Goal: Transaction & Acquisition: Register for event/course

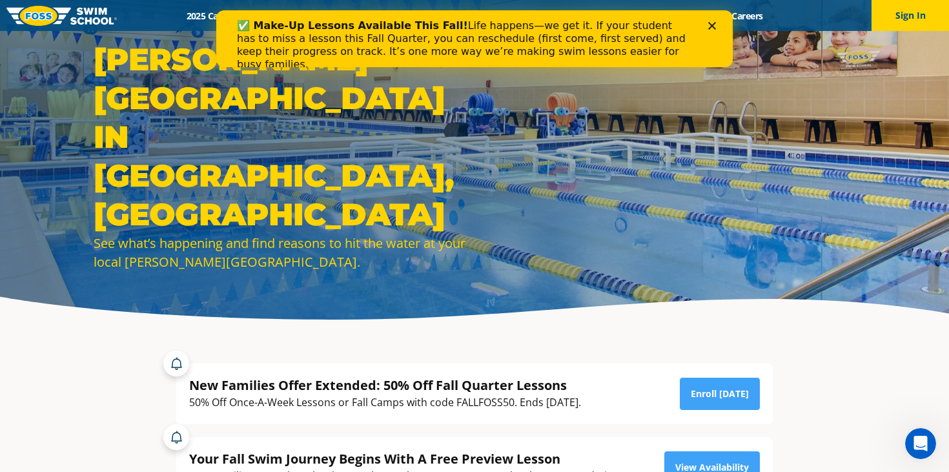
click at [711, 27] on icon "Close" at bounding box center [712, 26] width 8 height 8
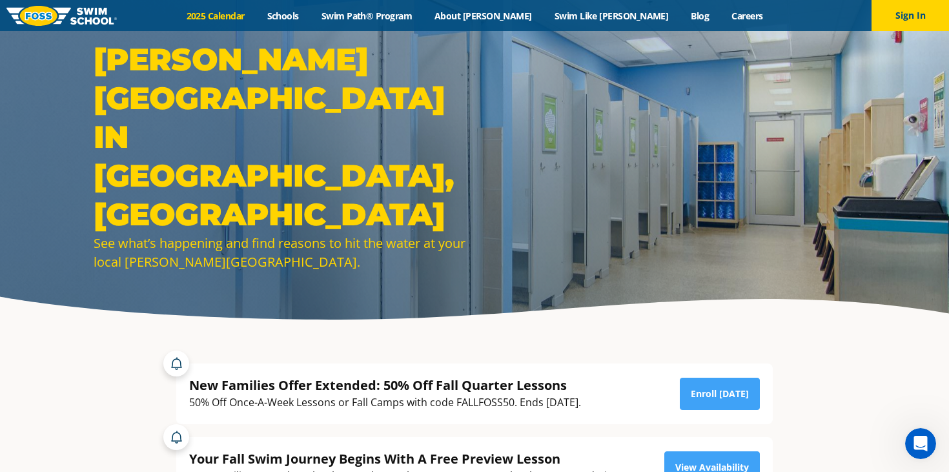
click at [256, 14] on link "2025 Calendar" at bounding box center [215, 16] width 81 height 12
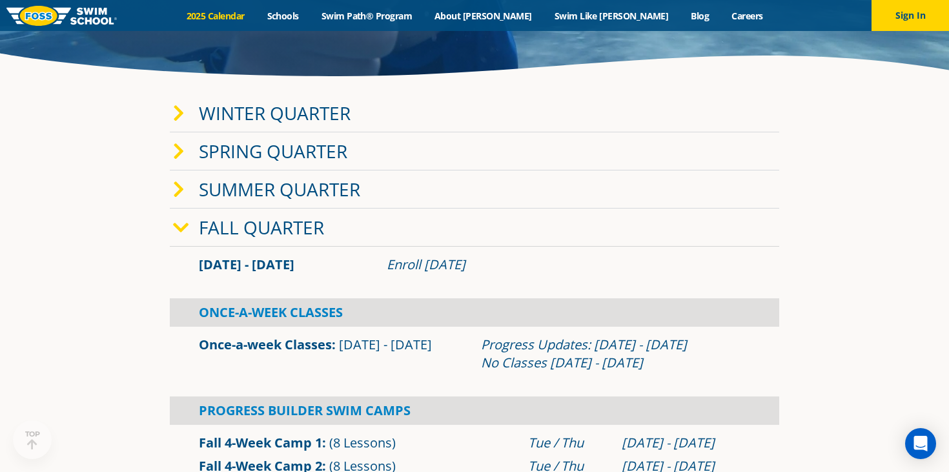
scroll to position [252, 0]
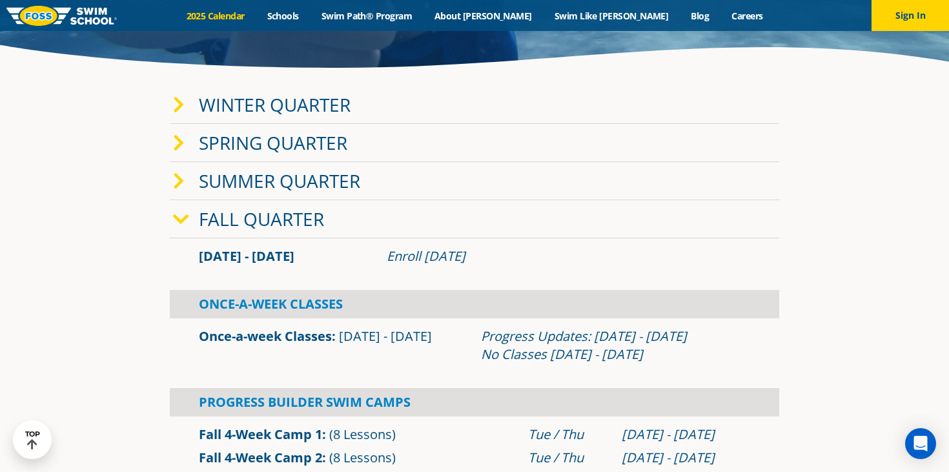
click at [178, 107] on icon at bounding box center [179, 105] width 12 height 18
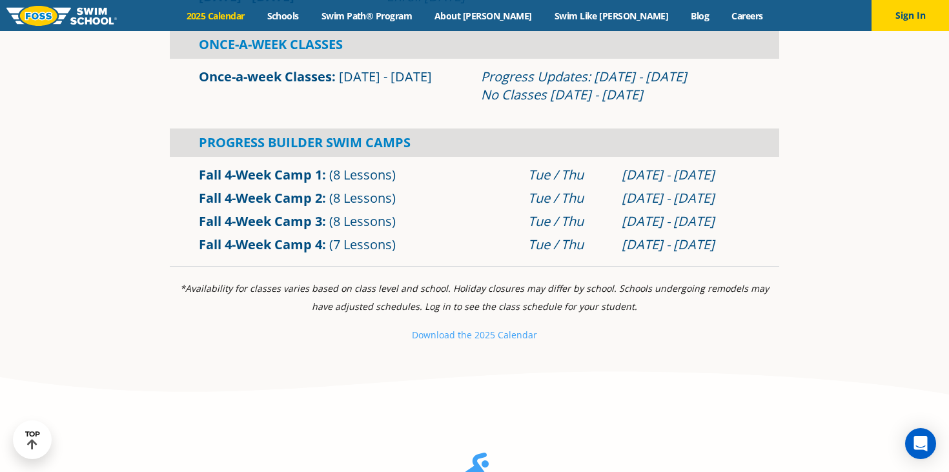
scroll to position [754, 0]
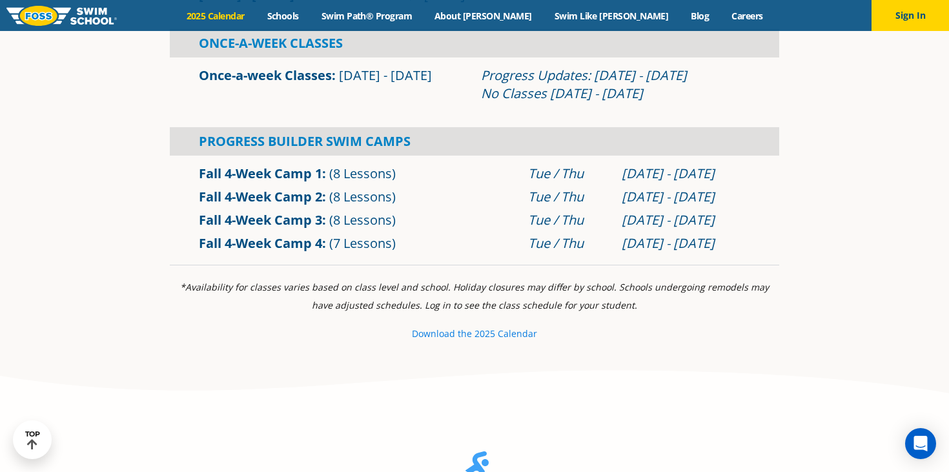
click at [475, 336] on small "e 2025 Calendar" at bounding box center [502, 333] width 70 height 12
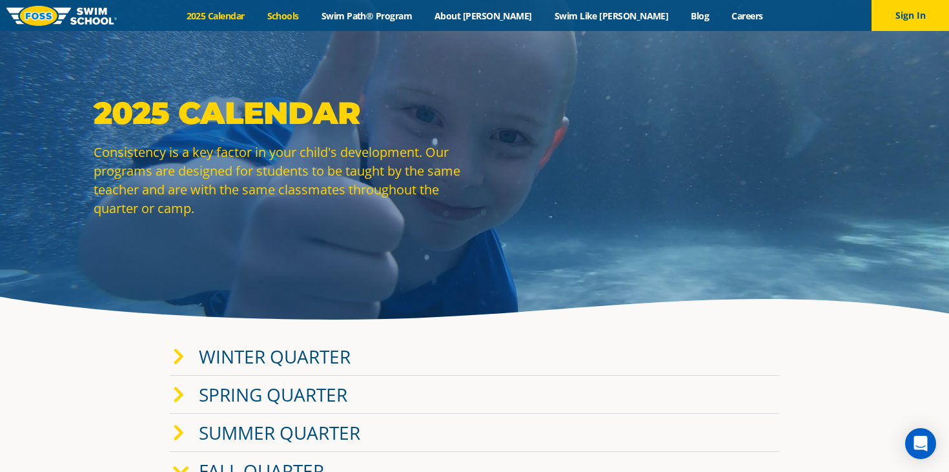
click at [310, 12] on link "Schools" at bounding box center [283, 16] width 54 height 12
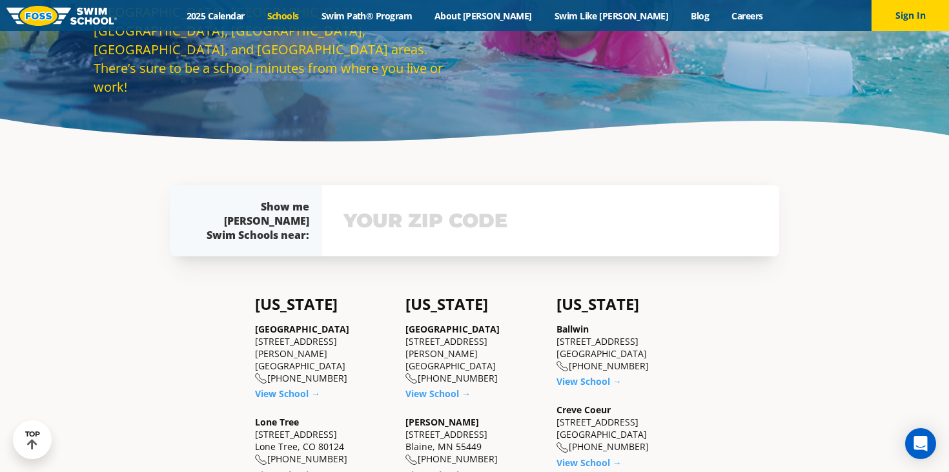
scroll to position [213, 0]
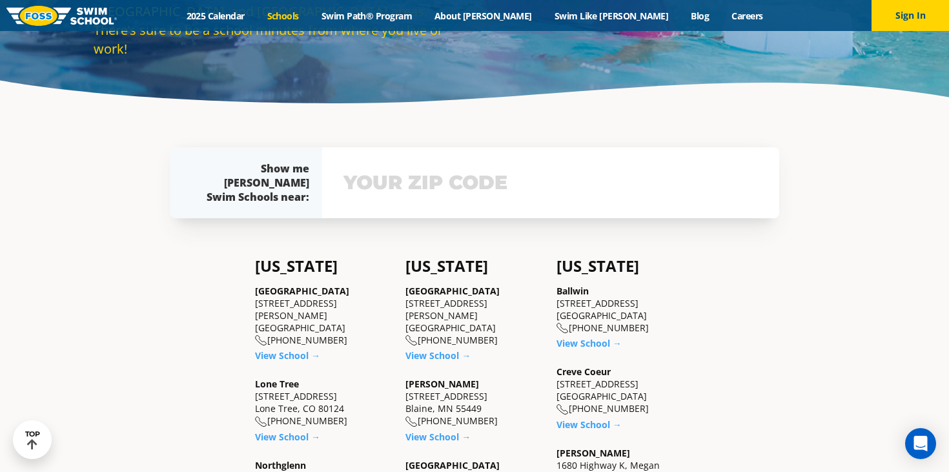
click at [395, 194] on input "text" at bounding box center [550, 182] width 421 height 37
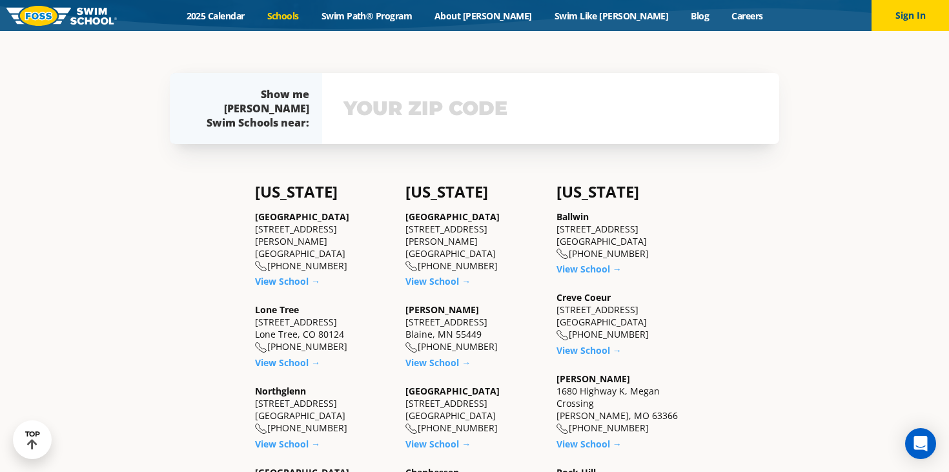
scroll to position [298, 0]
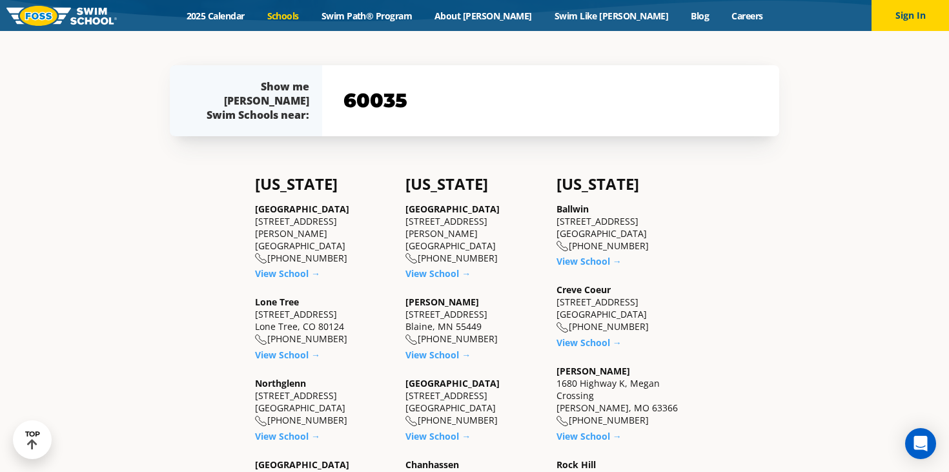
type input "60035"
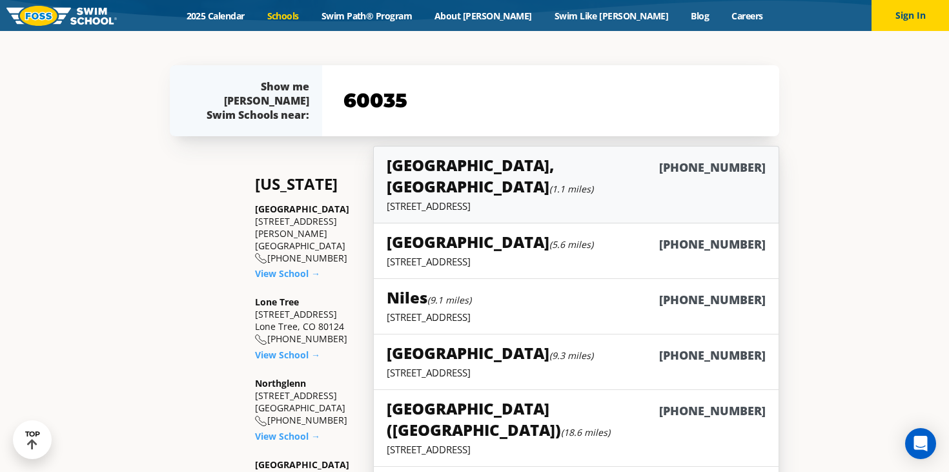
click at [463, 168] on h5 "Highland Park, IL (1.1 miles)" at bounding box center [523, 175] width 272 height 43
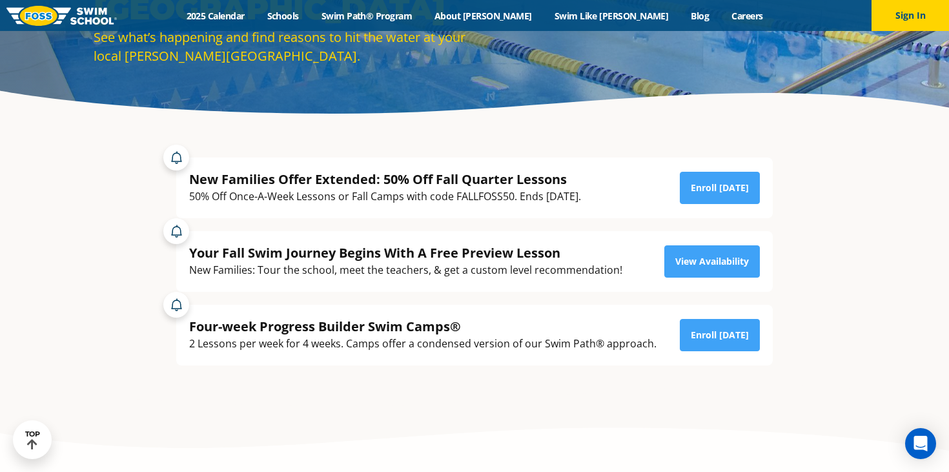
scroll to position [208, 0]
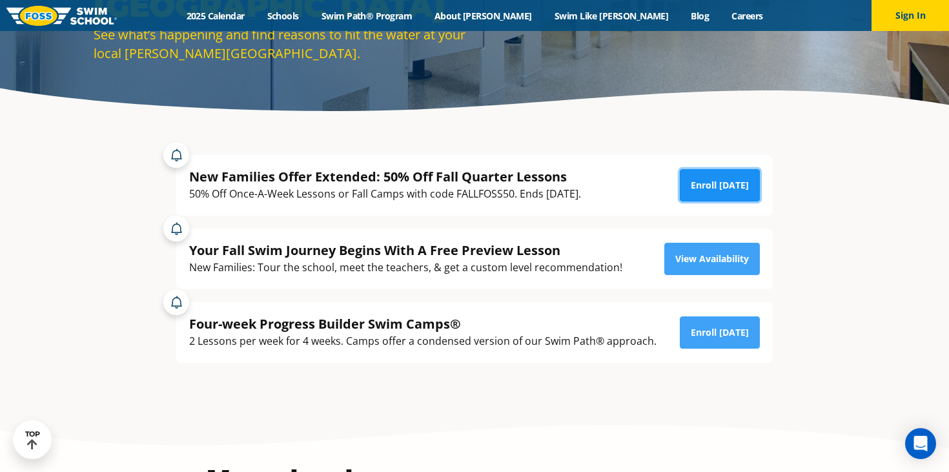
click at [736, 185] on link "Enroll [DATE]" at bounding box center [720, 185] width 80 height 32
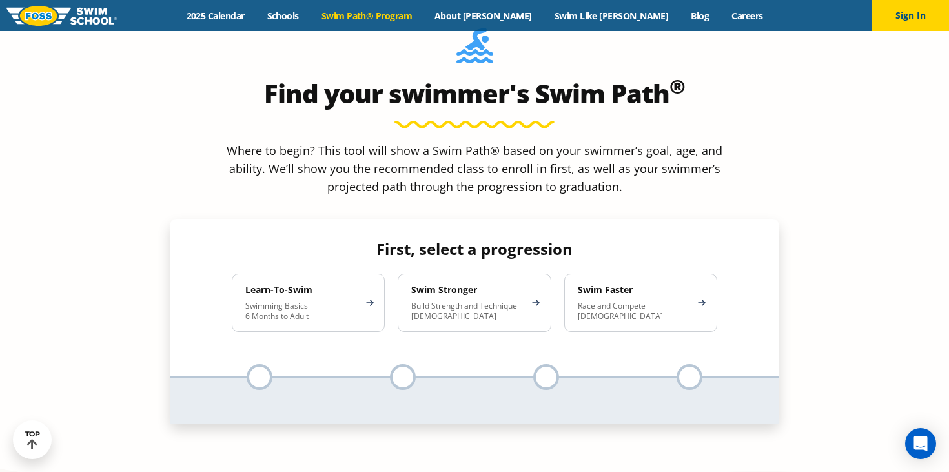
scroll to position [1174, 0]
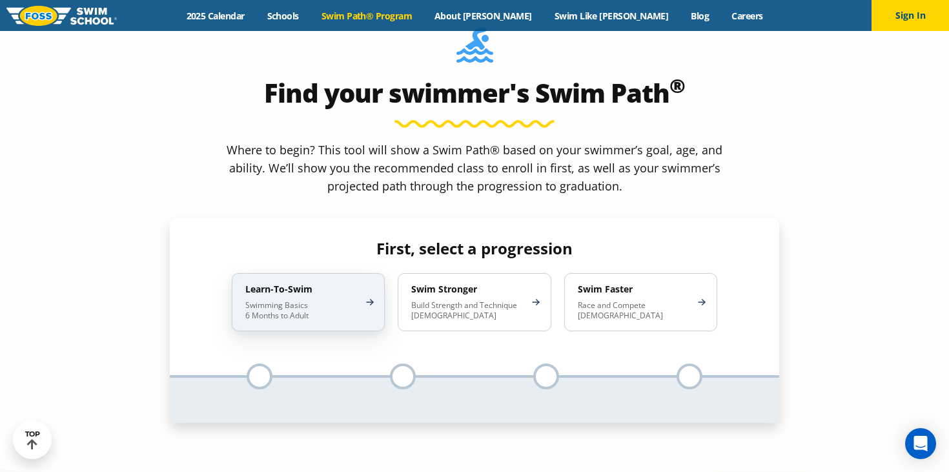
click at [333, 300] on p "Swimming Basics 6 Months to Adult" at bounding box center [301, 310] width 113 height 21
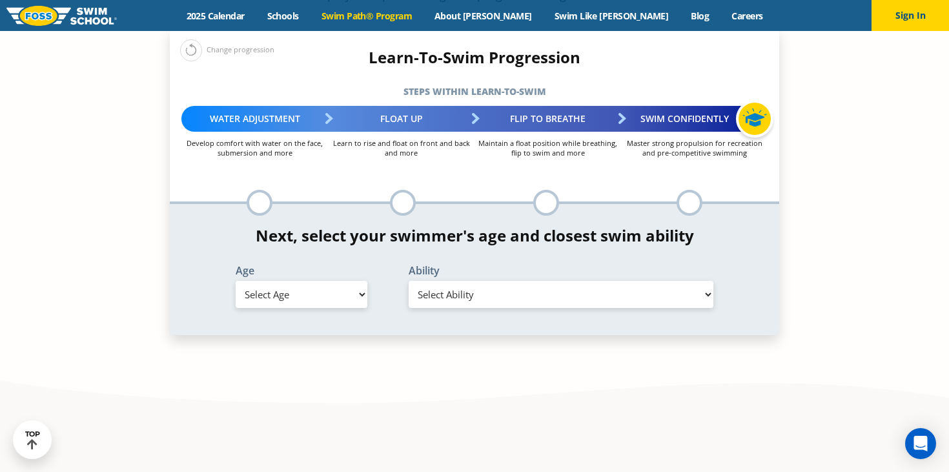
scroll to position [1376, 0]
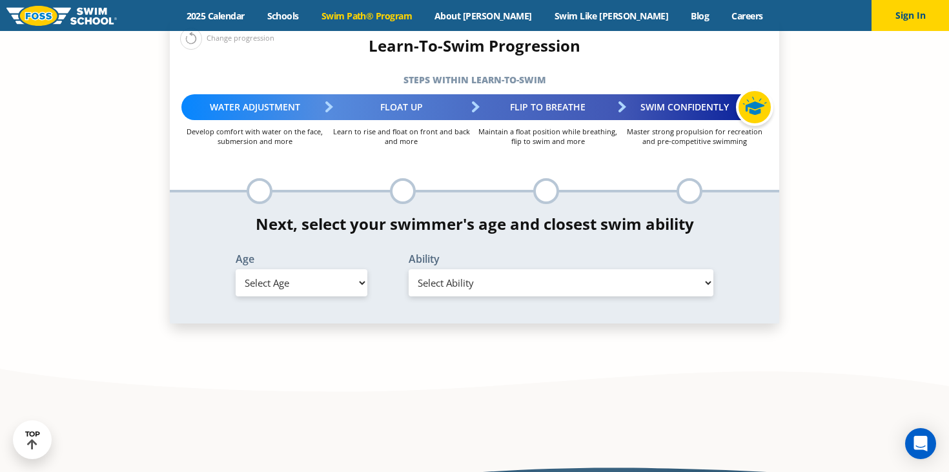
click at [340, 269] on select "Select Age 6 months - 1 year 1 year 2 years 3 years 4 years 5 years 6 years 7 y…" at bounding box center [302, 282] width 132 height 27
select select "1-year"
click at [453, 269] on select "Select Ability First in-water experience Comfortable with water poured over the…" at bounding box center [561, 282] width 305 height 27
select select "1-year-comfortable-with-water-poured-over-face-eyes-and-ears-and-with-ears-in-w…"
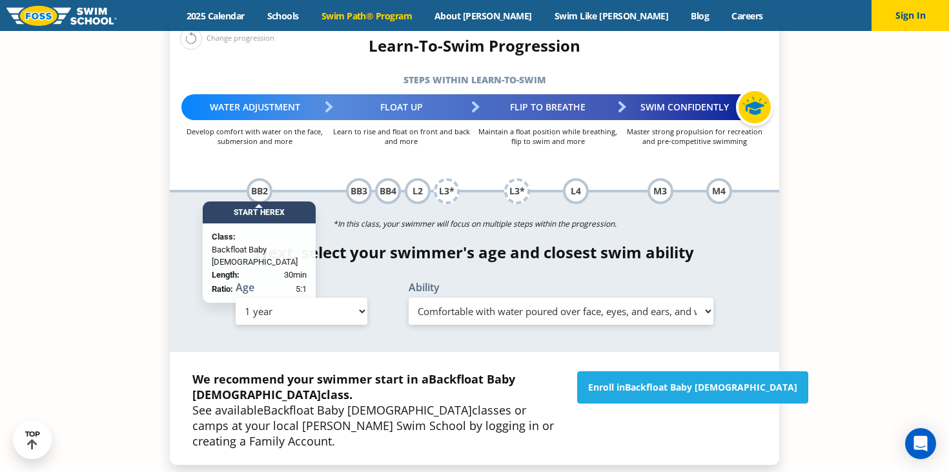
click at [478, 298] on select "Select Ability First in-water experience Comfortable with water poured over the…" at bounding box center [561, 311] width 305 height 27
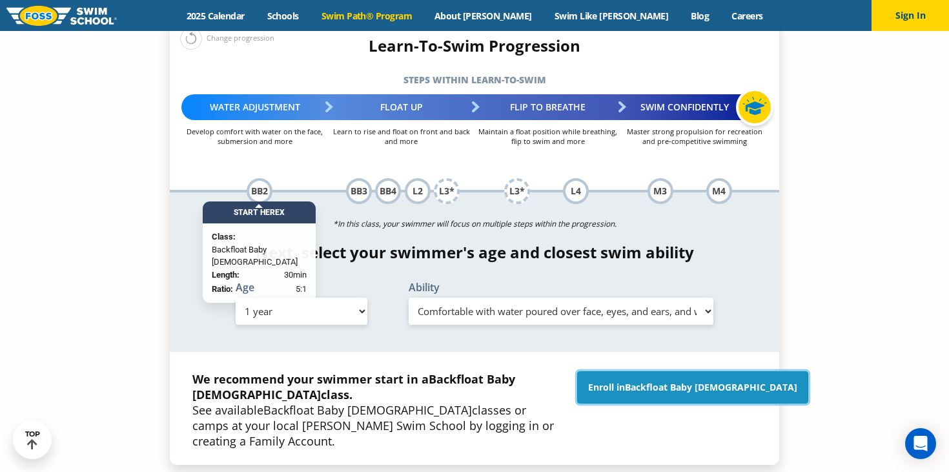
click at [644, 371] on link "Enroll in Backfloat Baby 2" at bounding box center [692, 387] width 231 height 32
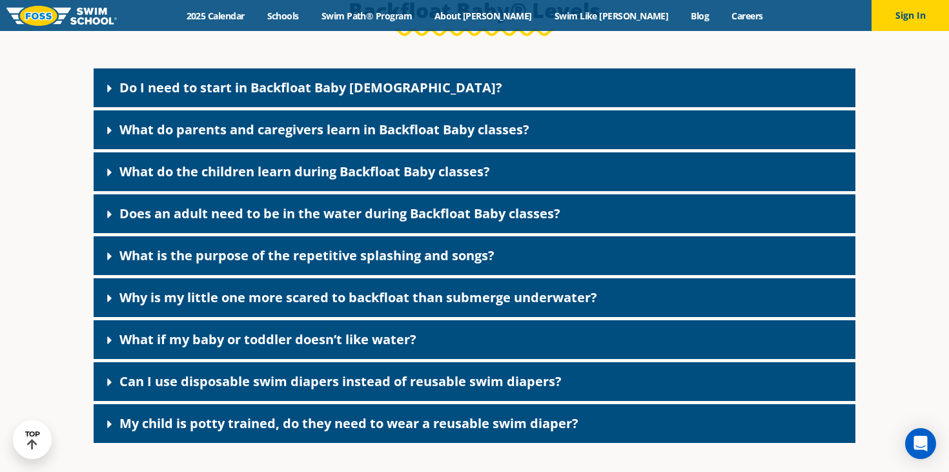
click at [362, 96] on link "Do I need to start in Backfloat Baby 1?" at bounding box center [310, 87] width 383 height 17
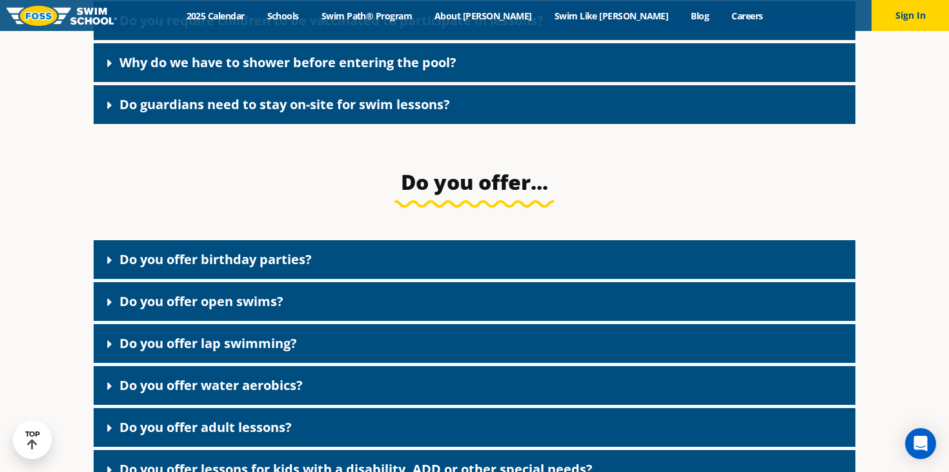
scroll to position [2115, 0]
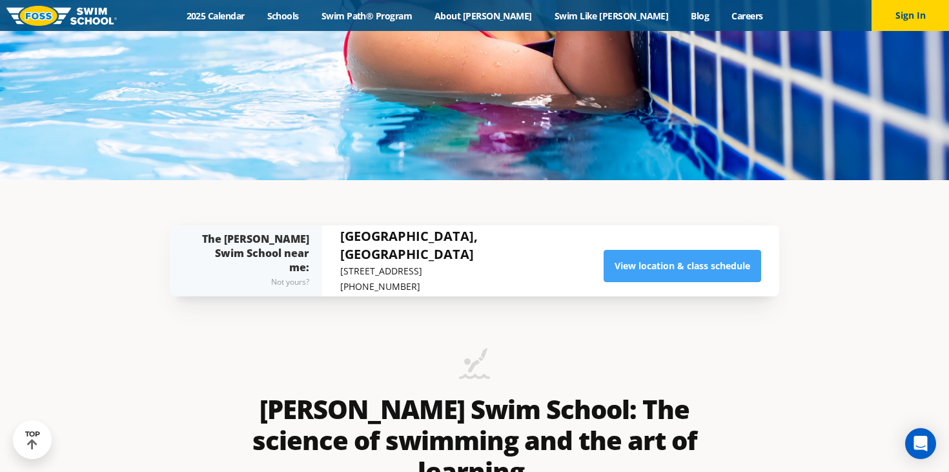
scroll to position [294, 0]
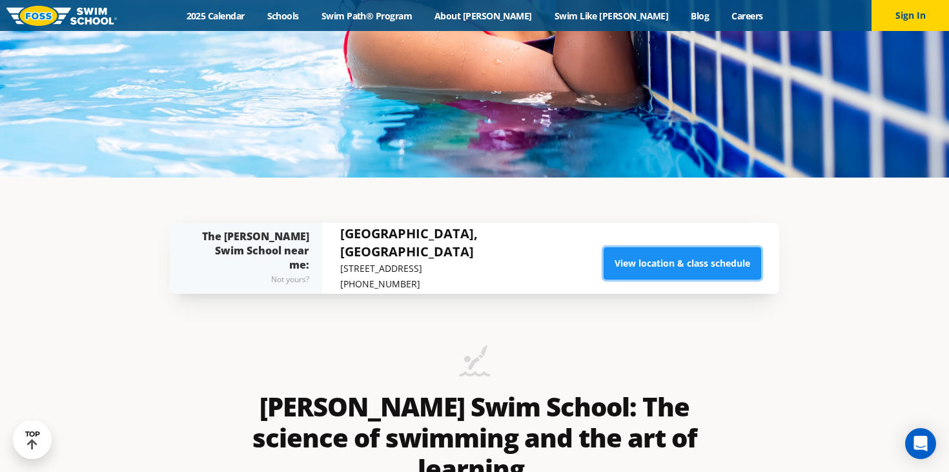
click at [632, 262] on link "View location & class schedule" at bounding box center [683, 263] width 158 height 32
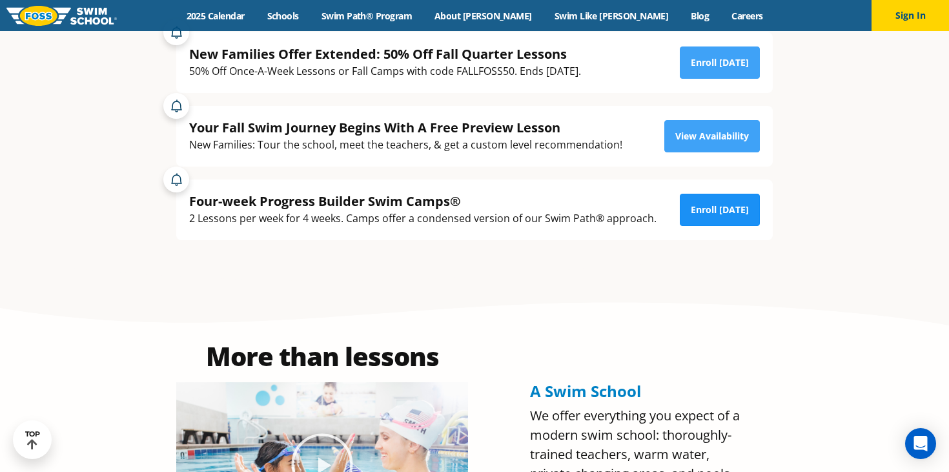
scroll to position [327, 0]
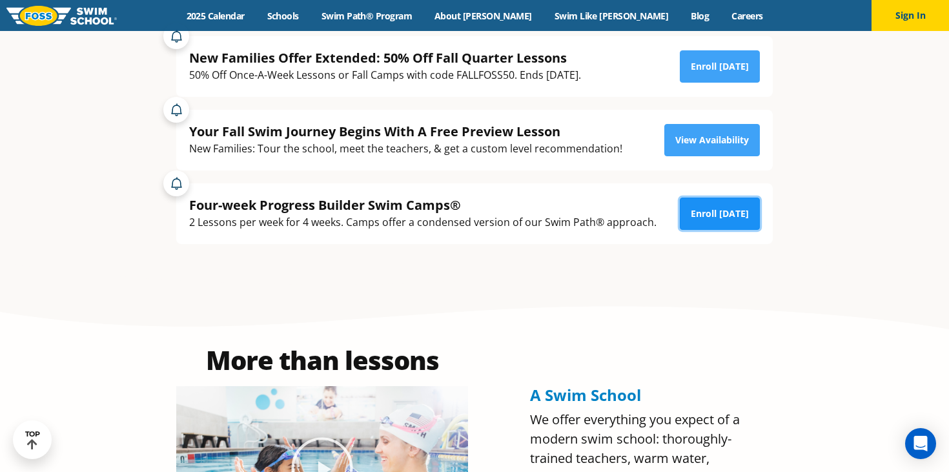
click at [728, 207] on link "Enroll [DATE]" at bounding box center [720, 214] width 80 height 32
